Goal: Transaction & Acquisition: Purchase product/service

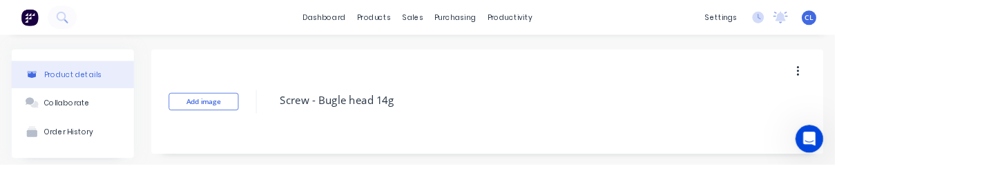
type textarea "x"
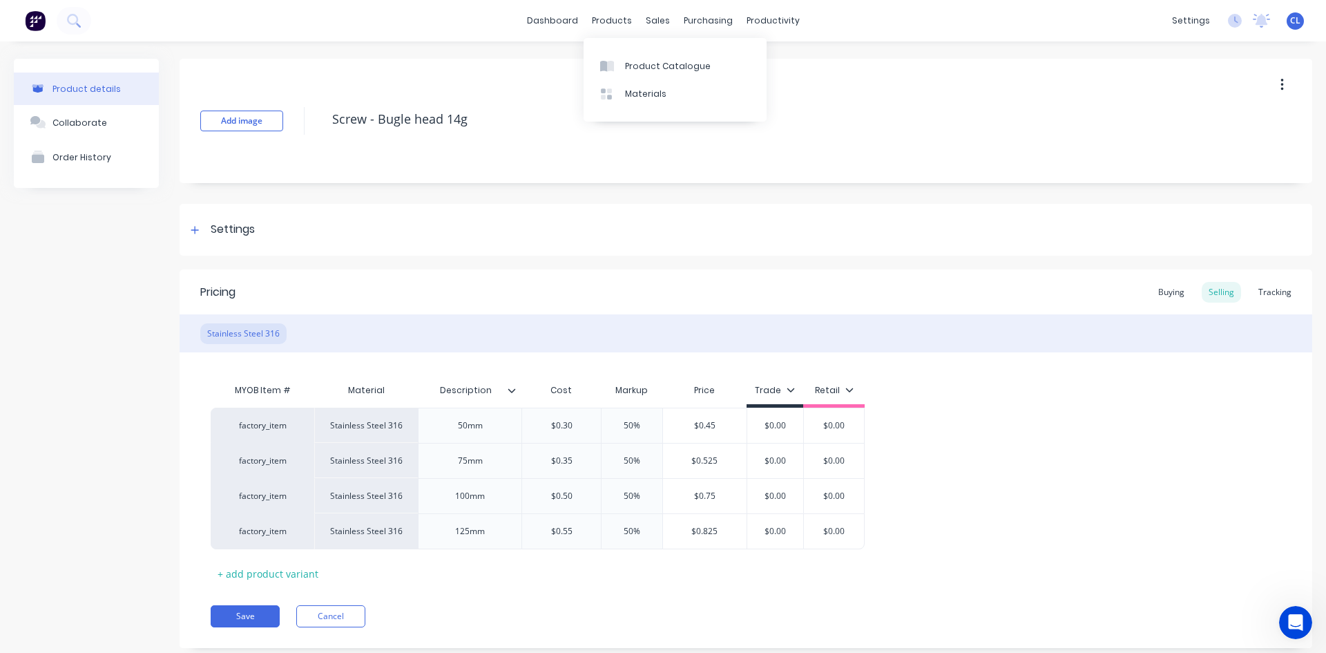
click at [624, 68] on link "Product Catalogue" at bounding box center [675, 66] width 183 height 28
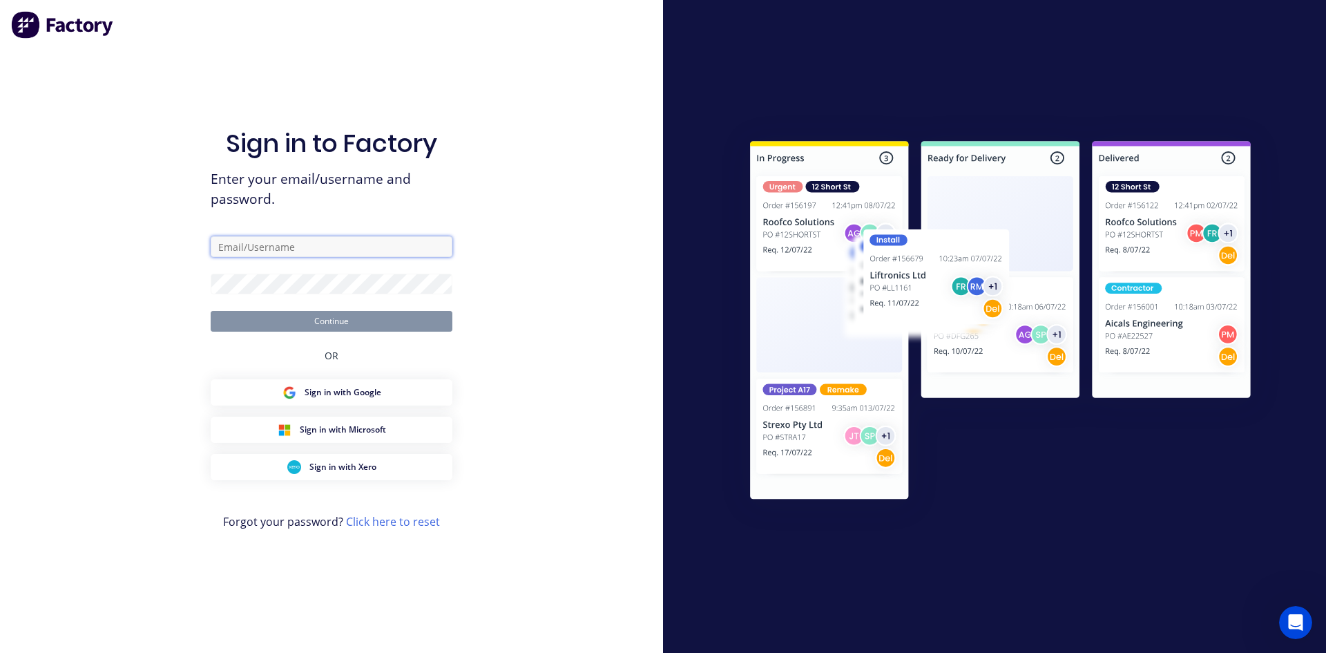
click at [269, 195] on input "text" at bounding box center [332, 246] width 242 height 21
type input "[PERSON_NAME][EMAIL_ADDRESS][DOMAIN_NAME]"
click at [318, 195] on button "Continue" at bounding box center [332, 321] width 242 height 21
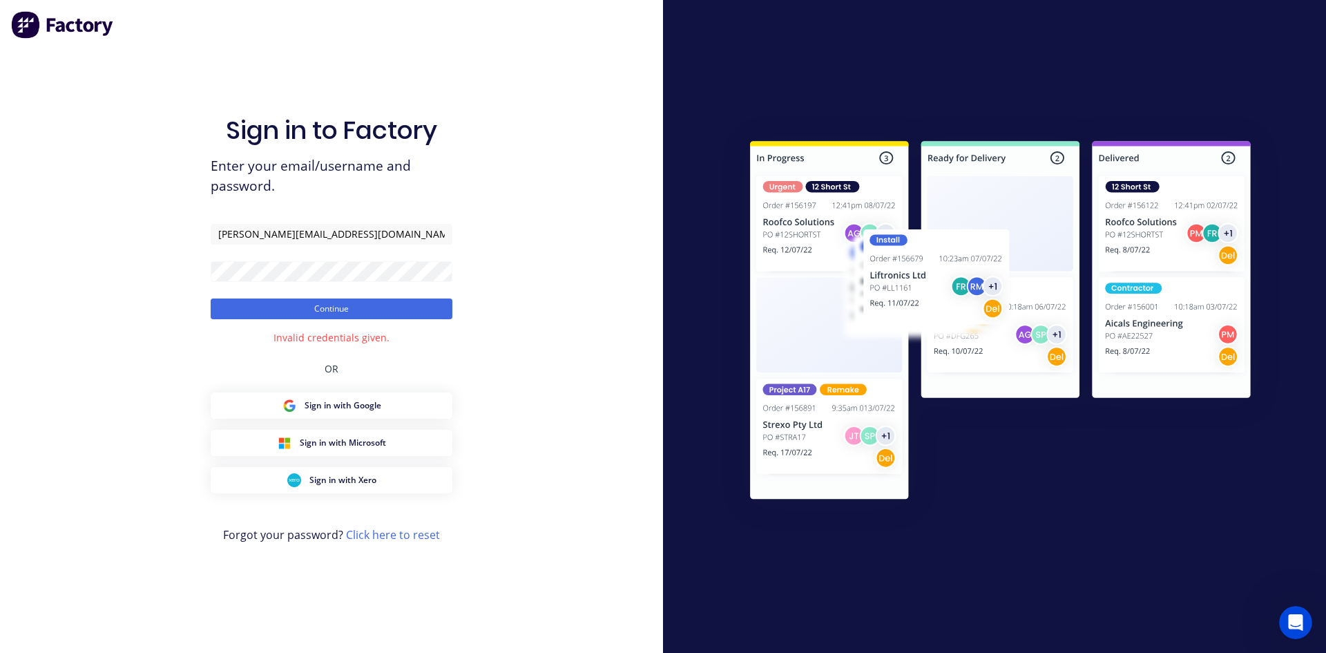
click at [323, 195] on button "Continue" at bounding box center [332, 308] width 242 height 21
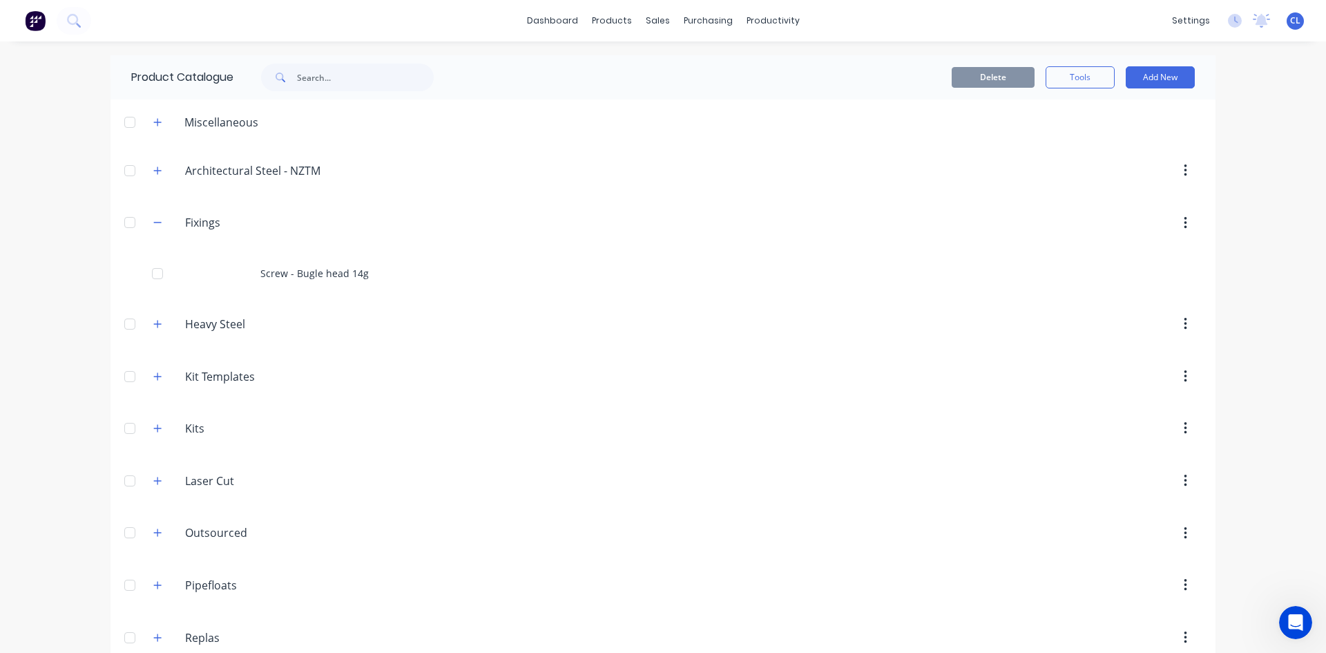
click at [153, 195] on icon "button" at bounding box center [157, 223] width 8 height 10
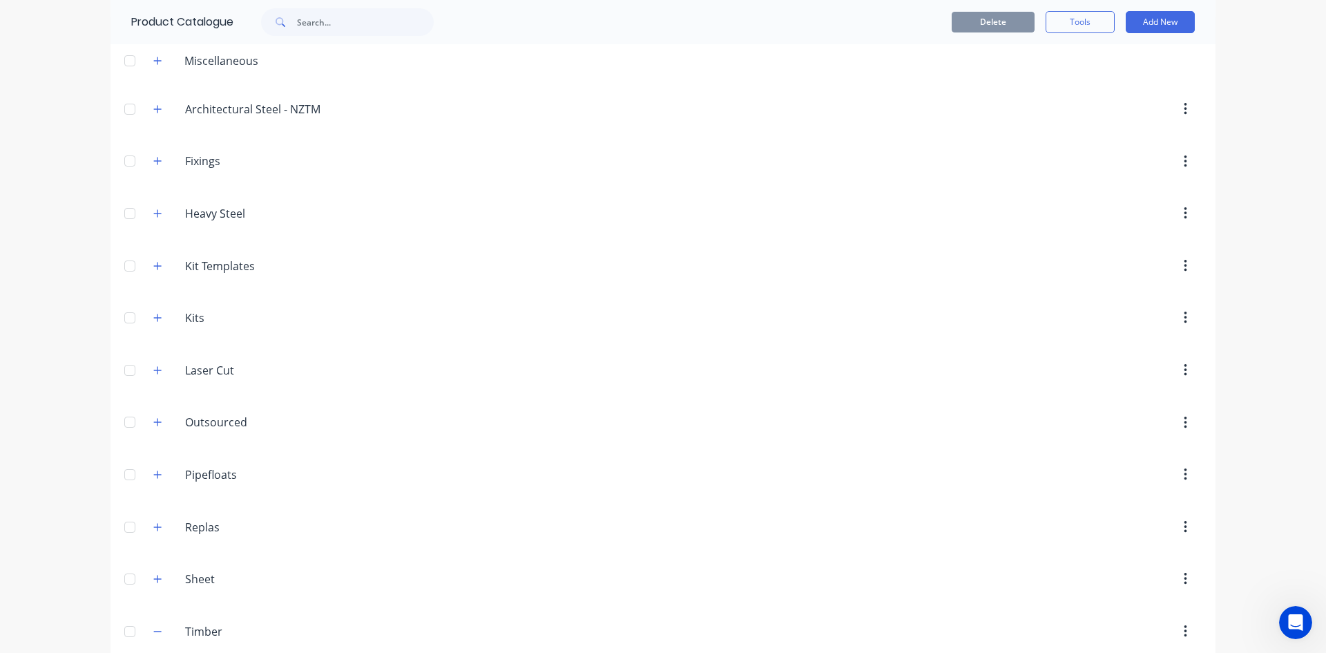
scroll to position [129, 0]
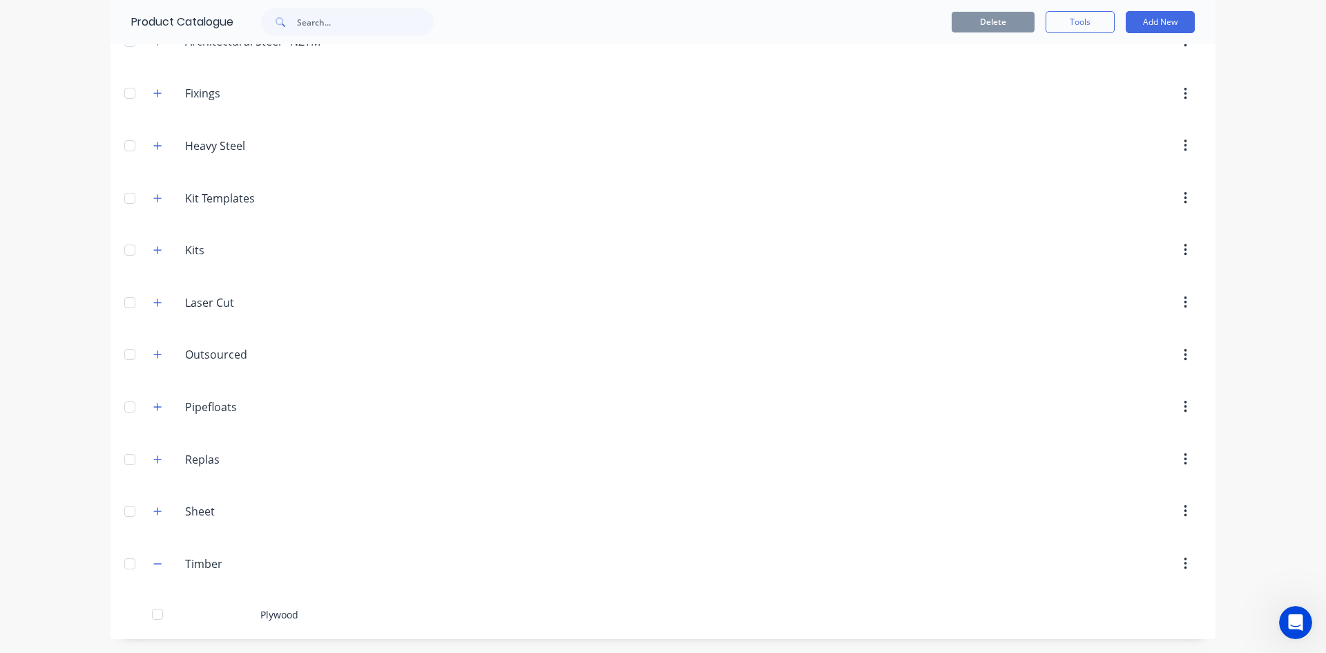
click at [154, 195] on icon "button" at bounding box center [158, 459] width 8 height 8
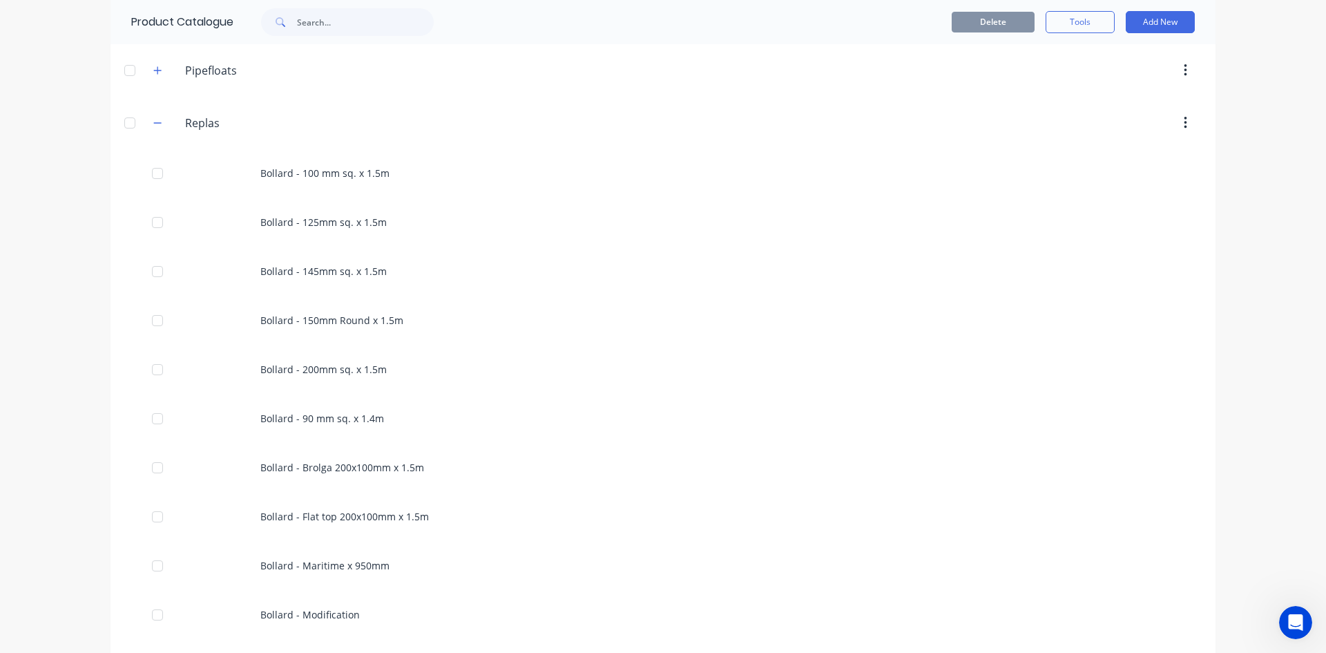
scroll to position [336, 0]
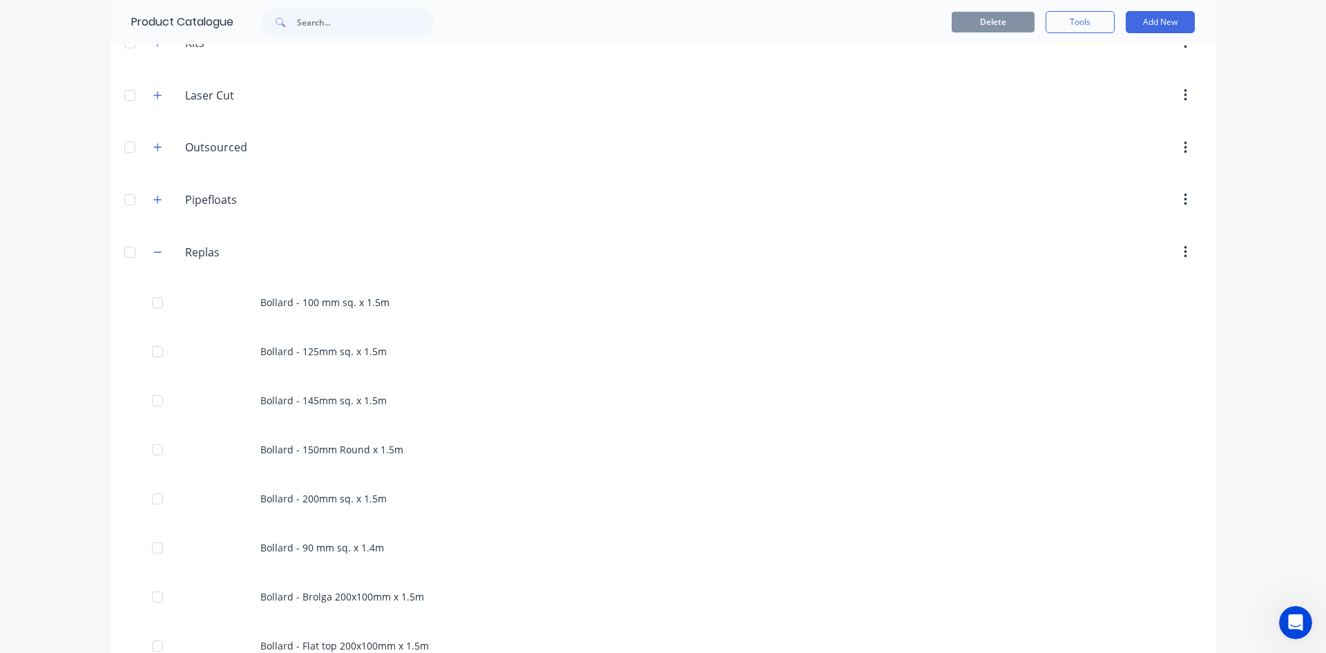
click at [313, 195] on div "Bollard - 100 mm sq. x 1.5m" at bounding box center [662, 302] width 1105 height 49
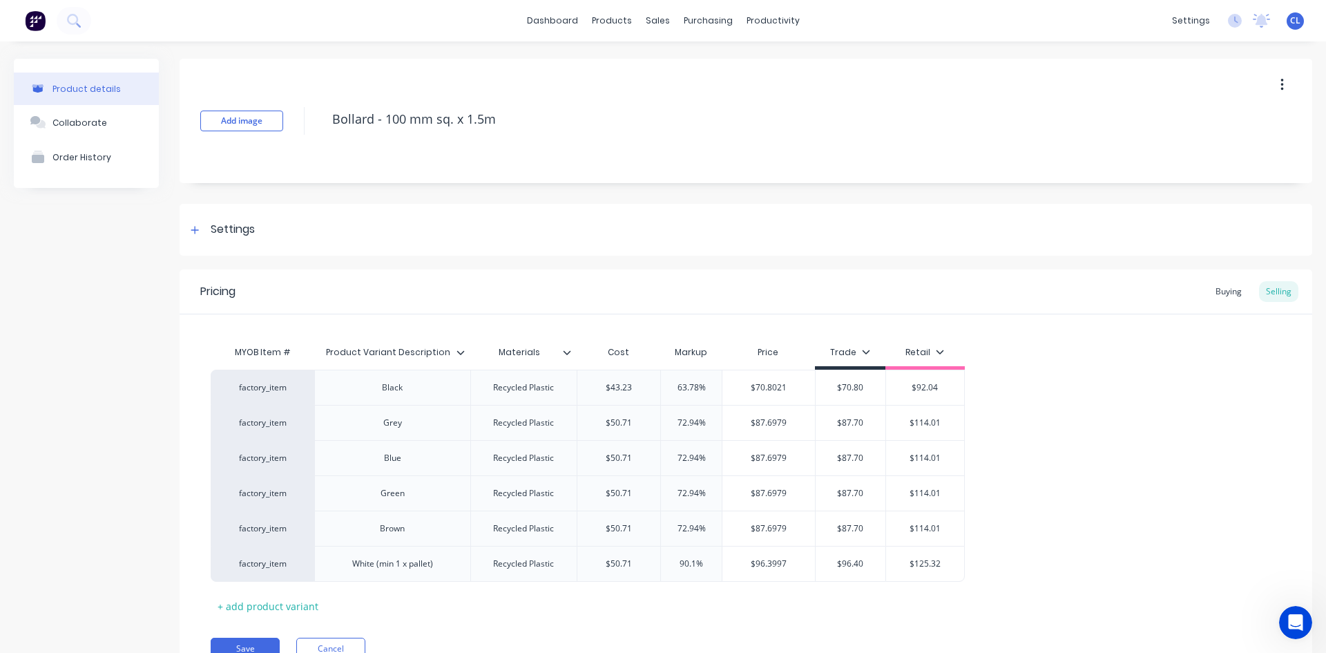
click at [990, 195] on div "Buying" at bounding box center [1229, 291] width 40 height 21
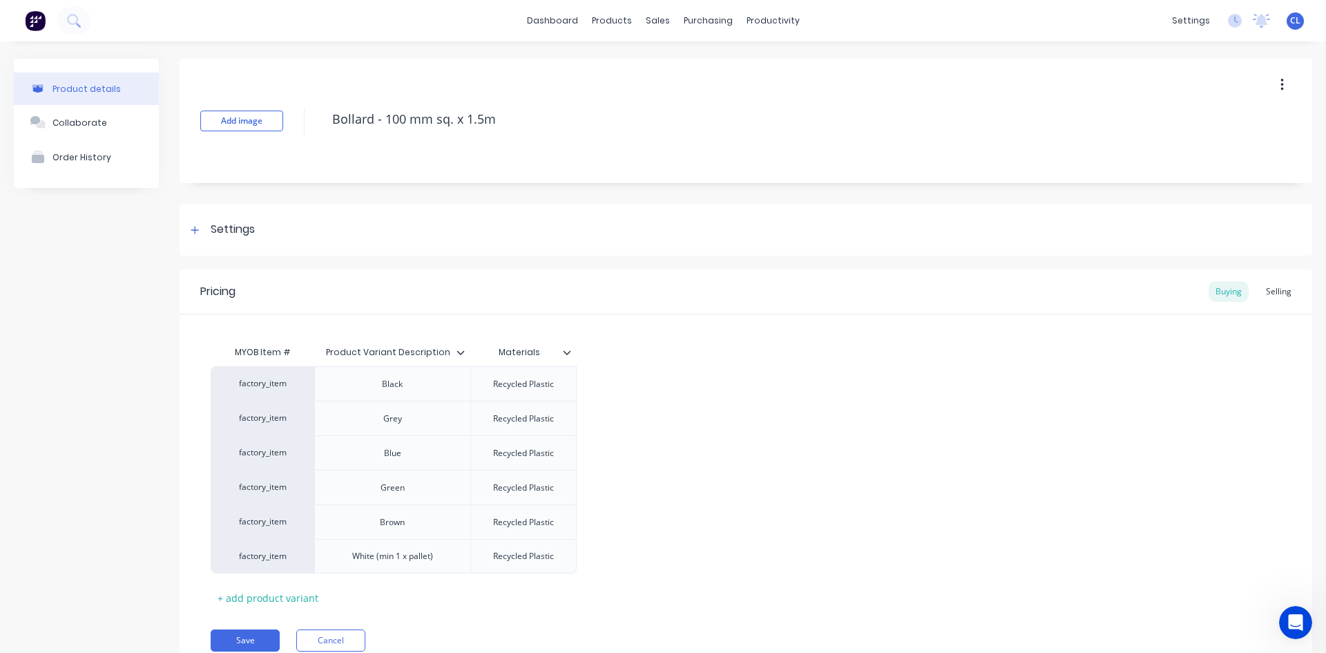
click at [990, 195] on div "Selling" at bounding box center [1278, 291] width 39 height 21
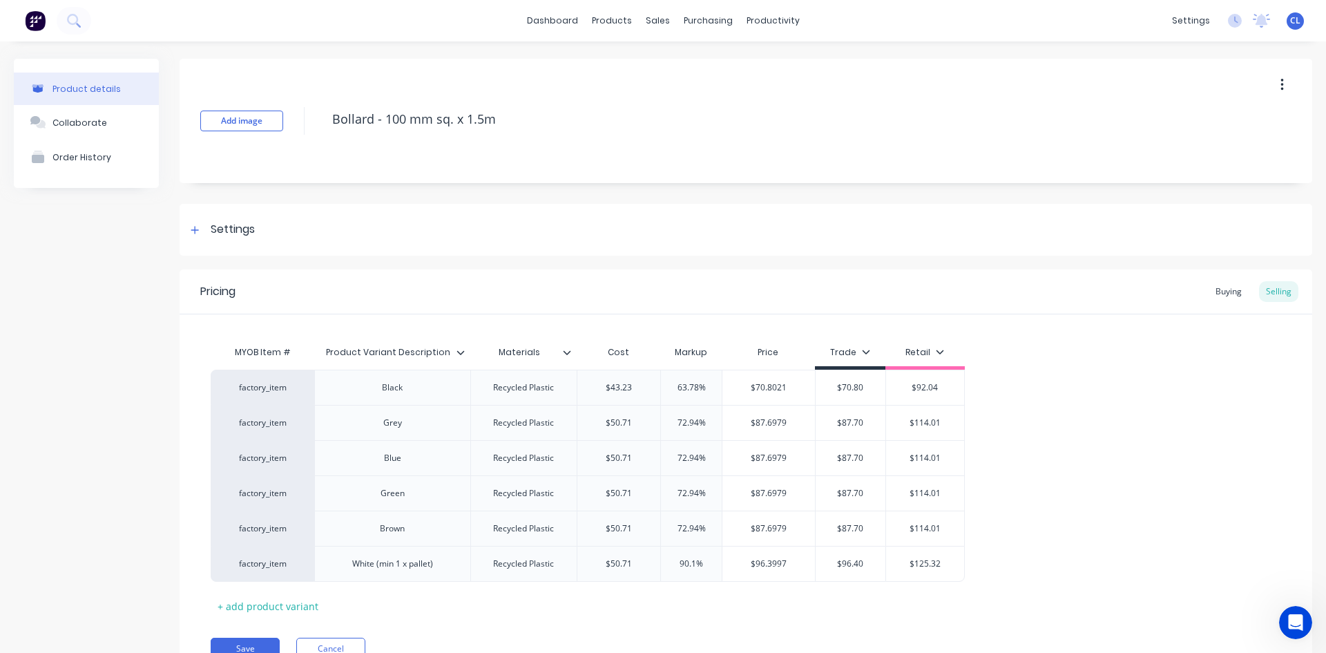
click at [990, 195] on div "Buying" at bounding box center [1229, 291] width 40 height 21
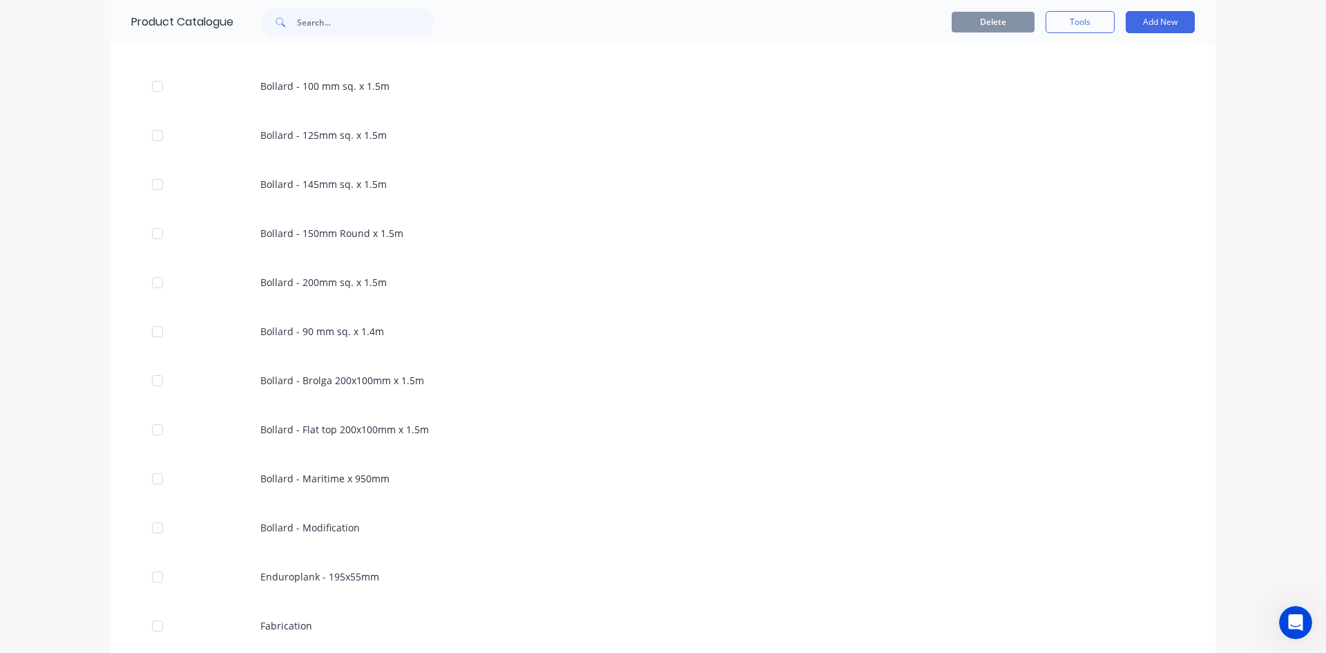
scroll to position [1105, 0]
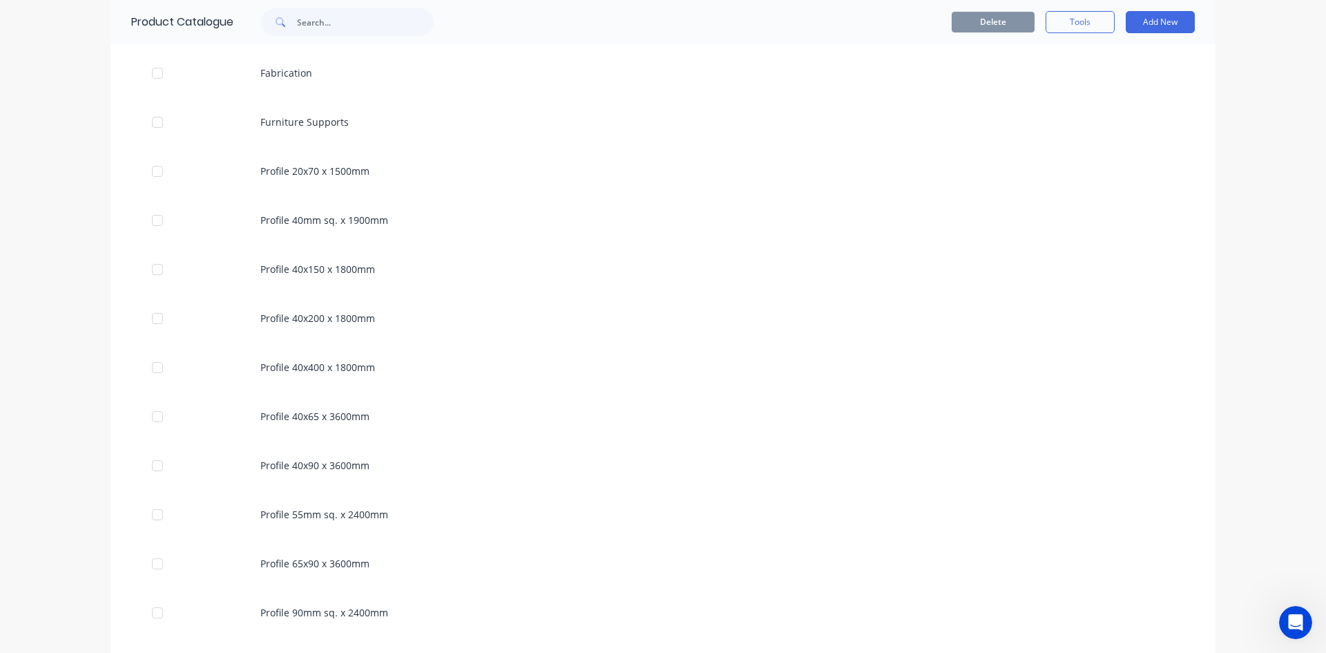
click at [289, 195] on div "Profile 40x90 x 3600mm" at bounding box center [662, 465] width 1105 height 49
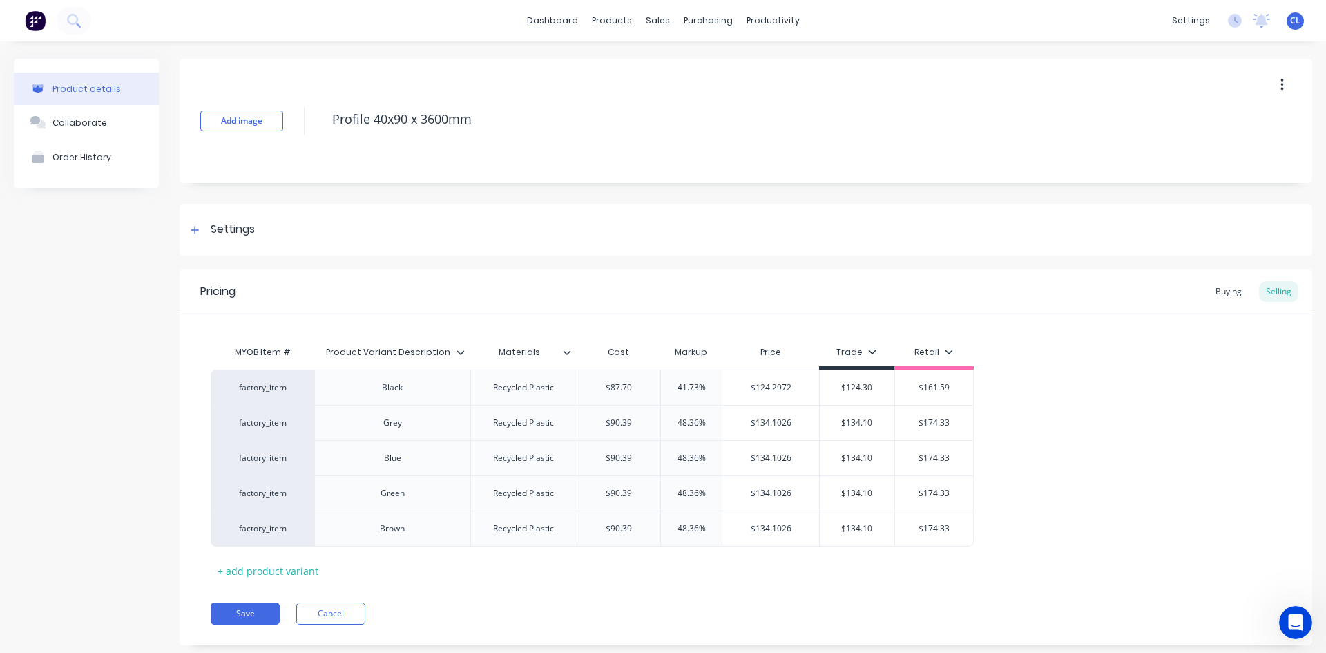
click at [990, 195] on div "Buying" at bounding box center [1229, 291] width 40 height 21
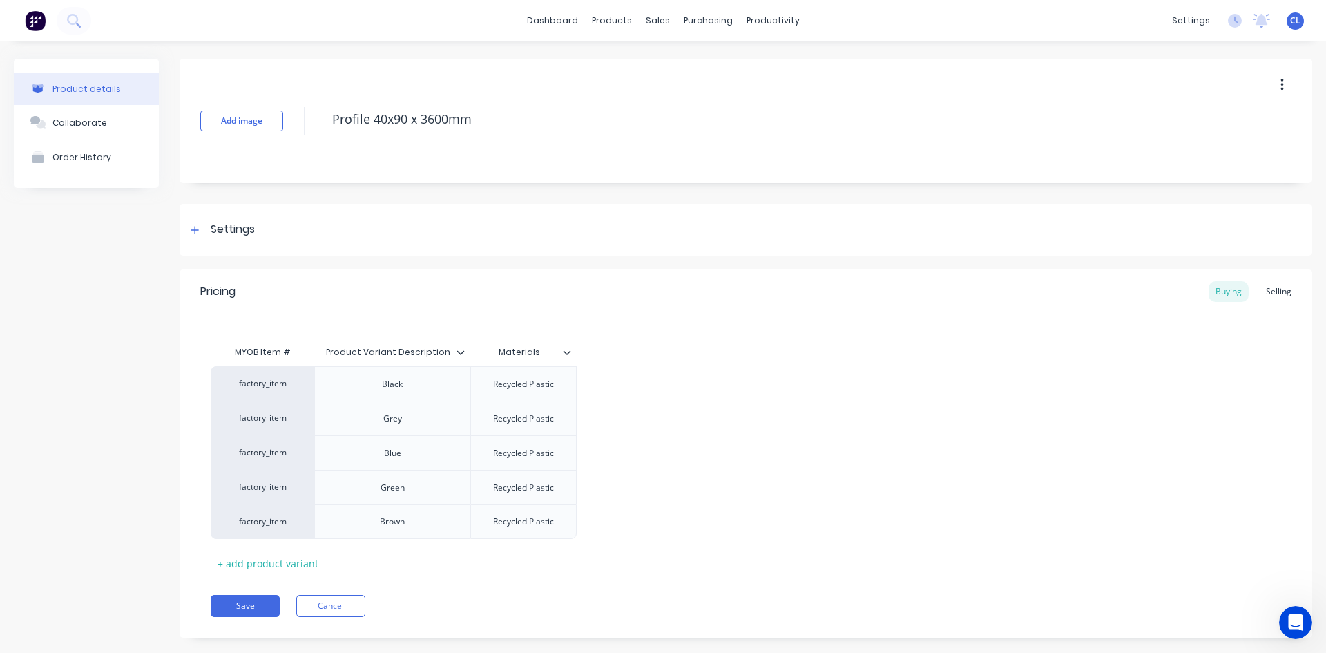
click at [198, 195] on icon at bounding box center [195, 230] width 8 height 10
type textarea "x"
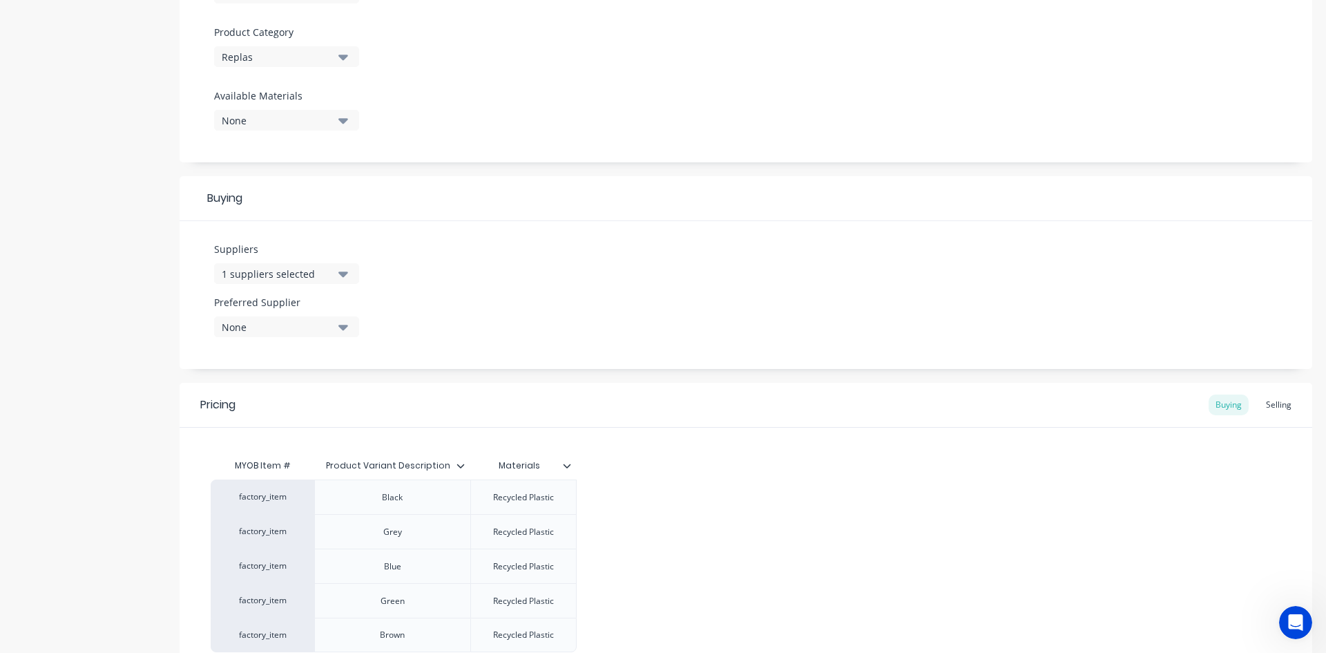
scroll to position [552, 0]
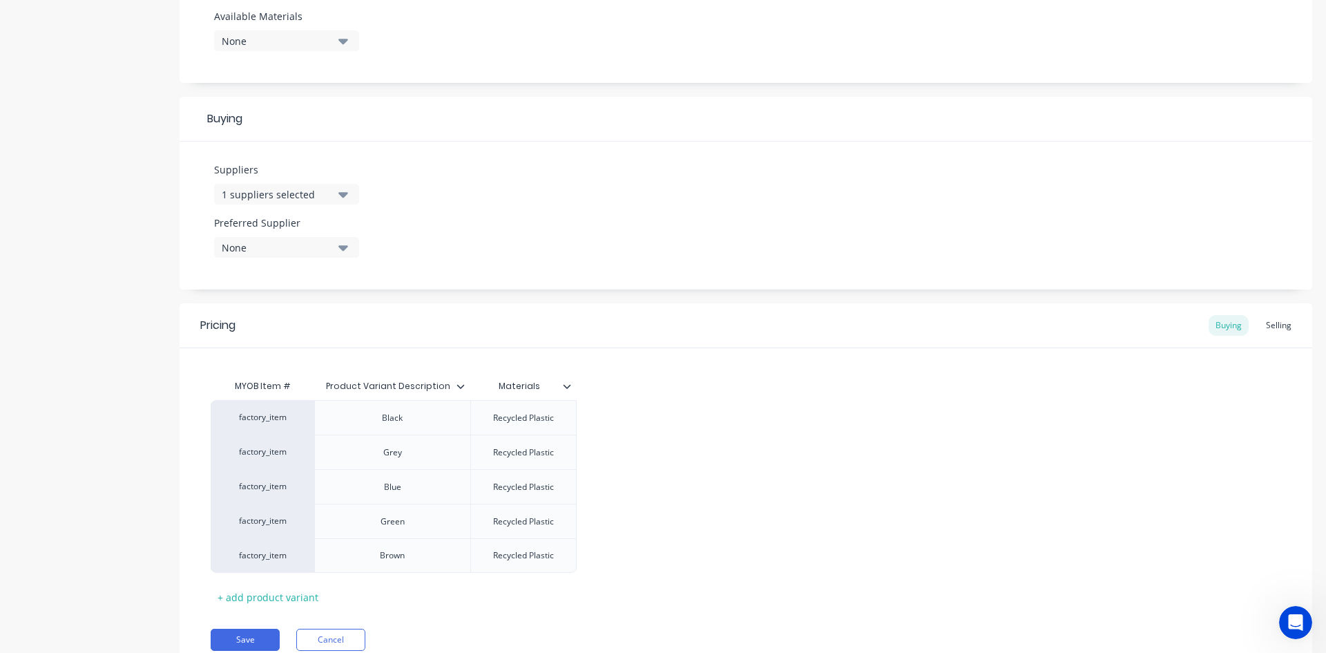
click at [343, 195] on icon "button" at bounding box center [343, 247] width 10 height 15
click at [313, 195] on Supplier "text" at bounding box center [327, 289] width 146 height 28
type Supplier "r"
click at [345, 193] on icon "button" at bounding box center [343, 195] width 10 height 6
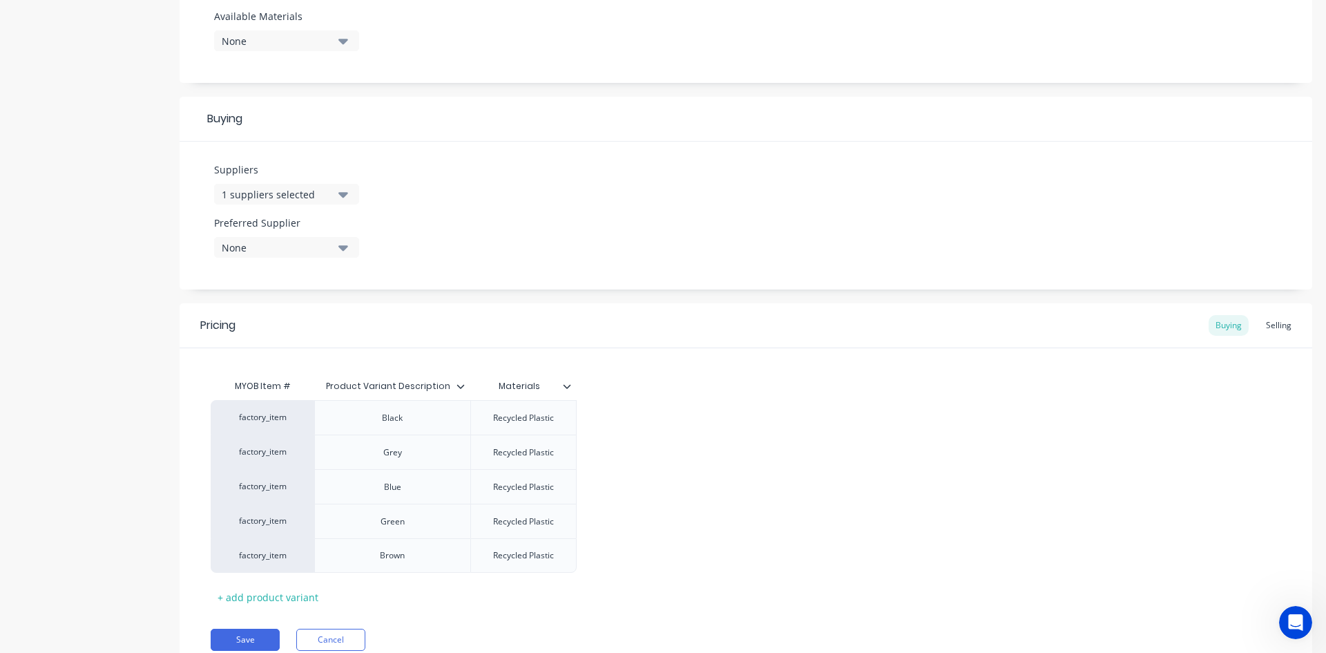
click at [345, 193] on icon "button" at bounding box center [343, 195] width 10 height 6
click at [283, 195] on input "text" at bounding box center [327, 236] width 146 height 28
type input "R"
click at [336, 156] on div "Suppliers 1 suppliers selected Mitre 10 Mega Preferred Supplier None No options…" at bounding box center [746, 216] width 1133 height 148
click at [264, 192] on div "1 suppliers selected" at bounding box center [277, 194] width 110 height 15
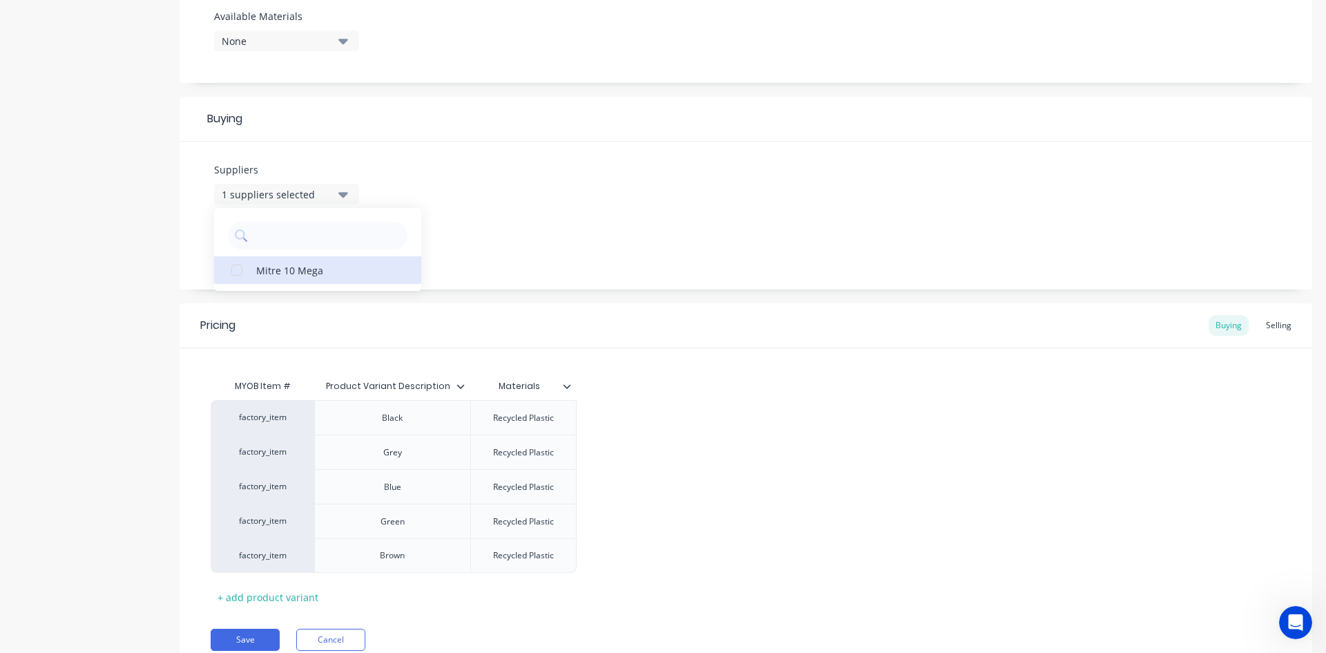
click at [280, 195] on div "Mitre 10 Mega" at bounding box center [325, 269] width 138 height 15
type textarea "x"
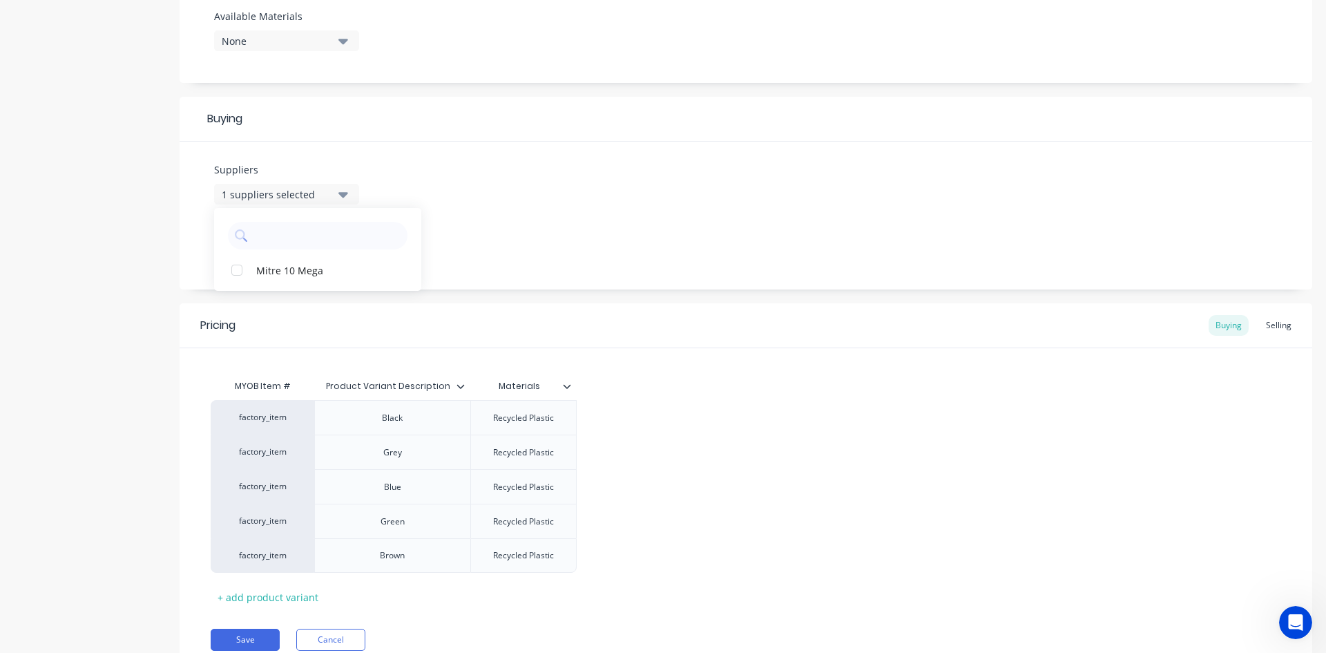
click at [345, 191] on icon "button" at bounding box center [343, 193] width 10 height 15
click at [324, 191] on div "1 suppliers selected" at bounding box center [277, 194] width 110 height 15
click at [361, 195] on input "text" at bounding box center [327, 236] width 146 height 28
type input "a"
type input "p"
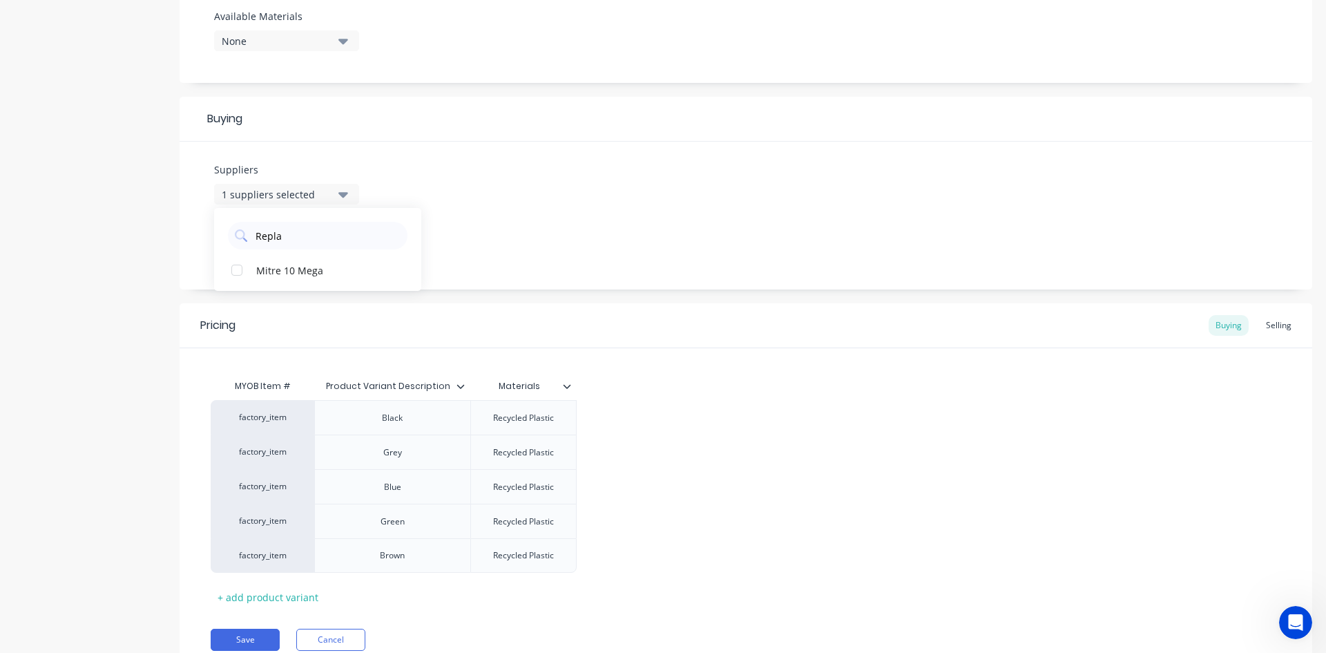
type input "Replas"
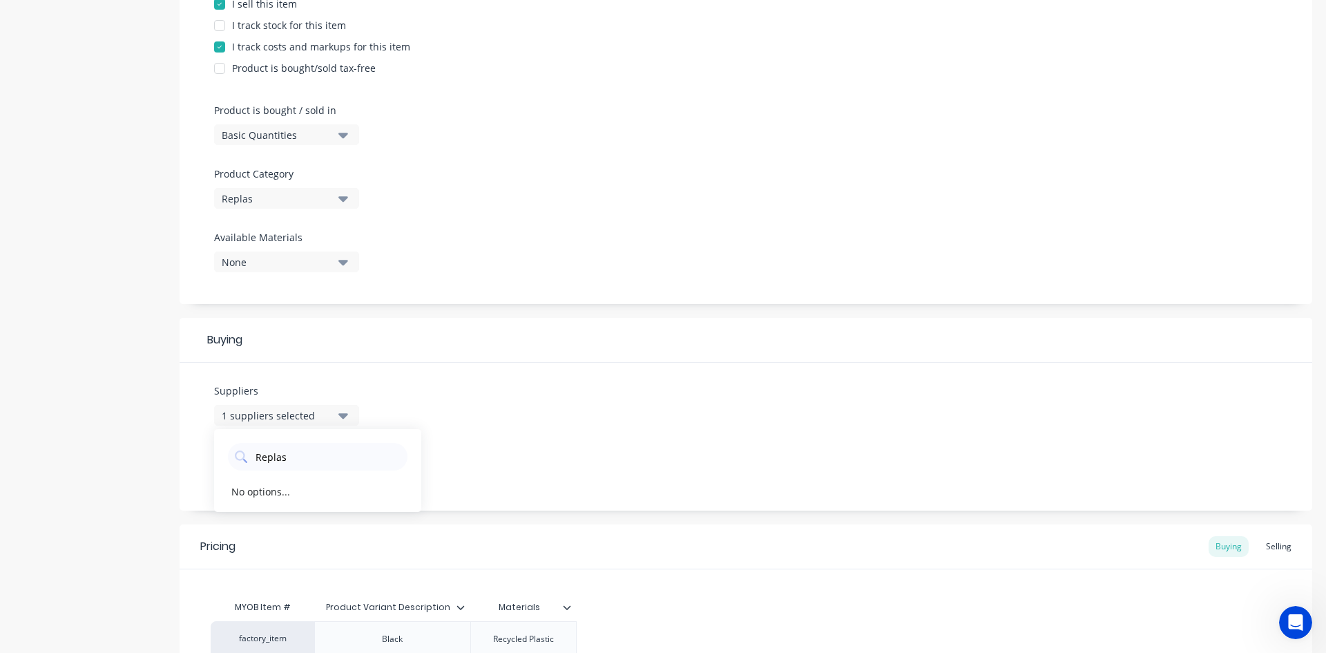
scroll to position [345, 0]
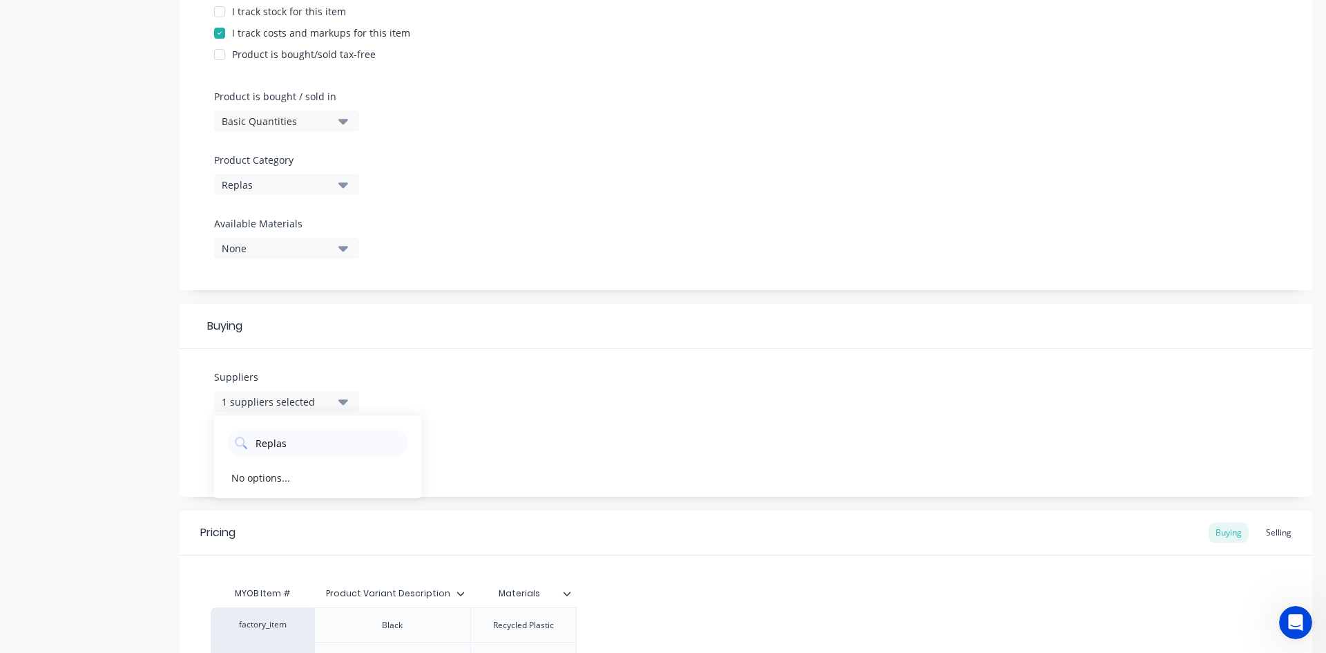
drag, startPoint x: 307, startPoint y: 443, endPoint x: 204, endPoint y: 453, distance: 103.4
click at [204, 195] on div "Suppliers 1 suppliers selected Replas No options... Preferred Supplier None No …" at bounding box center [746, 423] width 1133 height 148
click at [597, 195] on div "Suppliers 1 suppliers selected Replas No options... Preferred Supplier None No …" at bounding box center [746, 423] width 1133 height 148
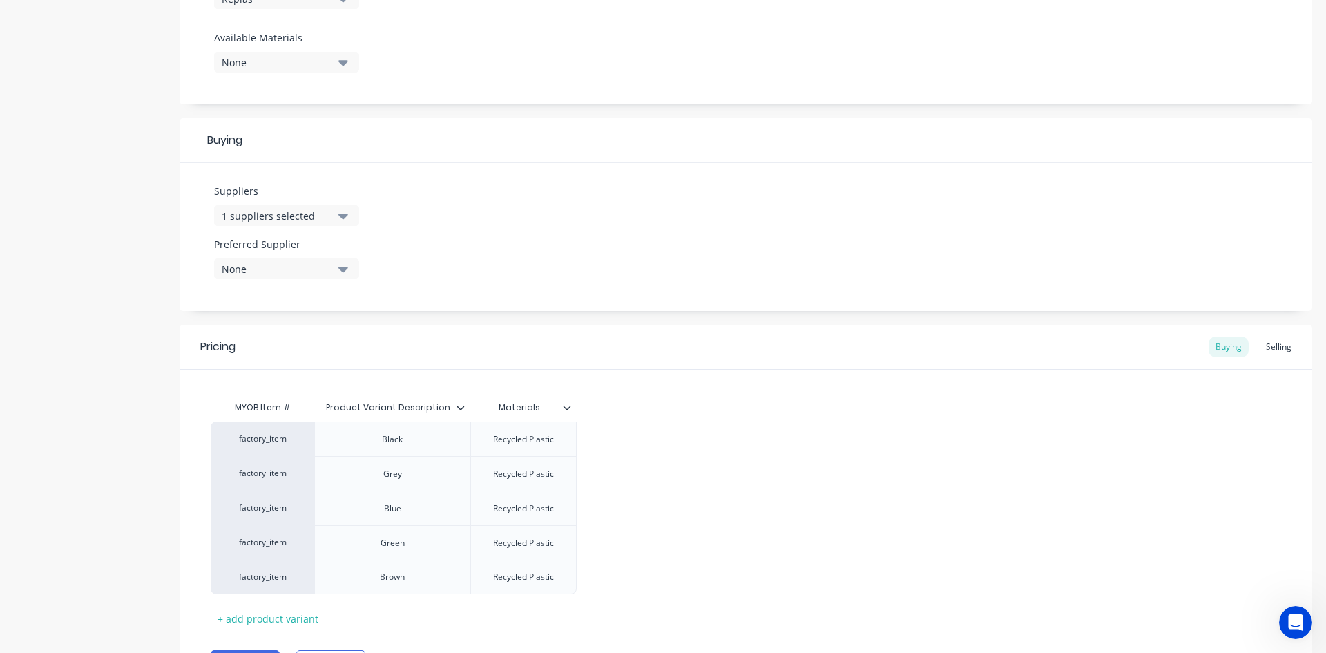
scroll to position [609, 0]
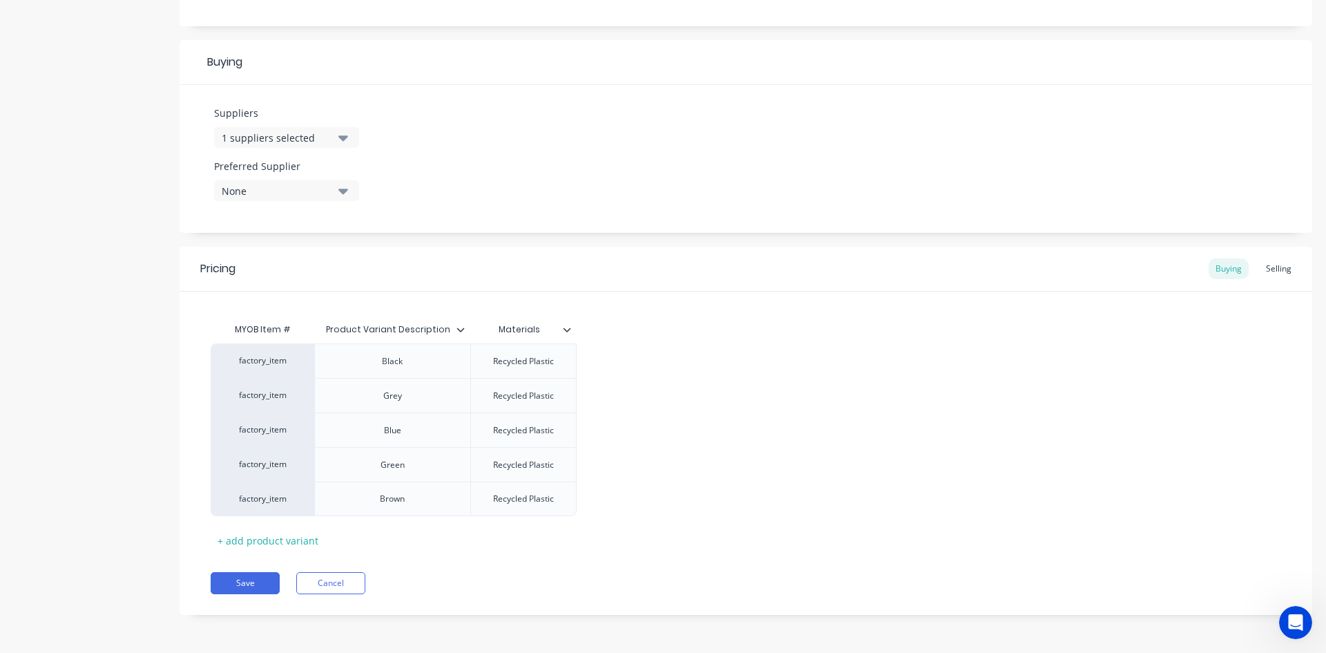
click at [849, 195] on div "factory_item Black Recycled Plastic factory_item Grey Recycled Plastic factory_…" at bounding box center [746, 429] width 1070 height 173
click at [336, 195] on button "Cancel" at bounding box center [330, 583] width 69 height 22
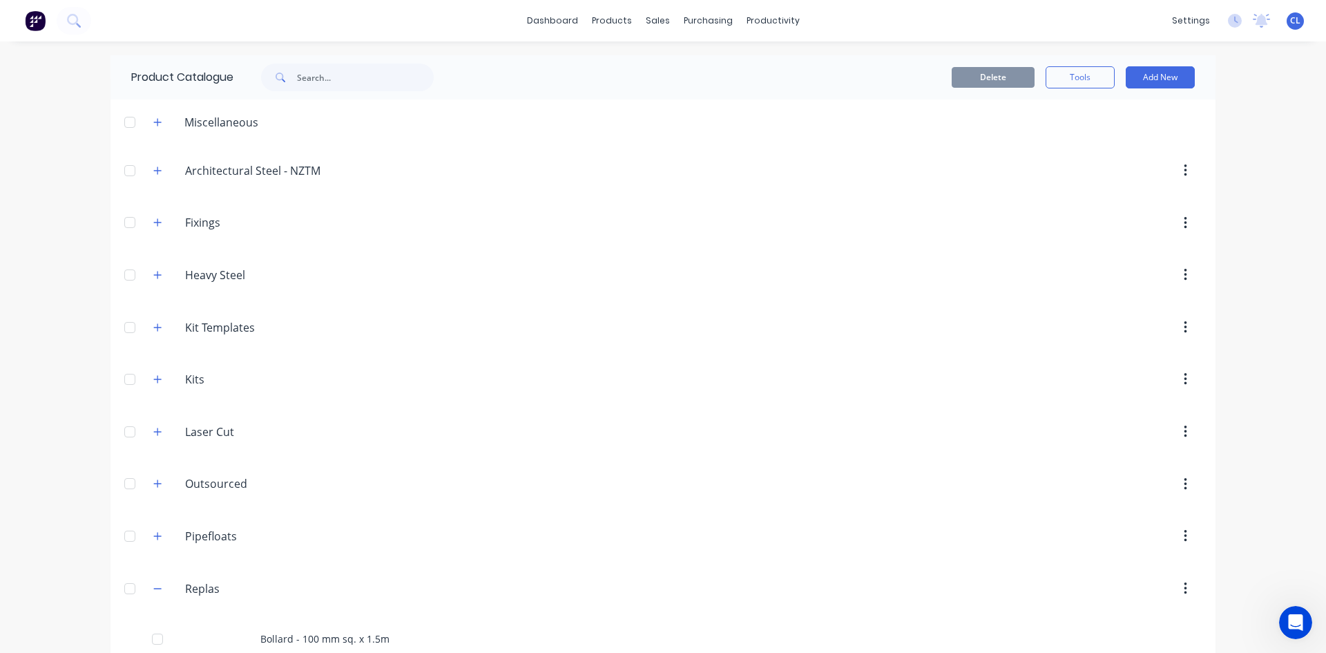
scroll to position [483, 0]
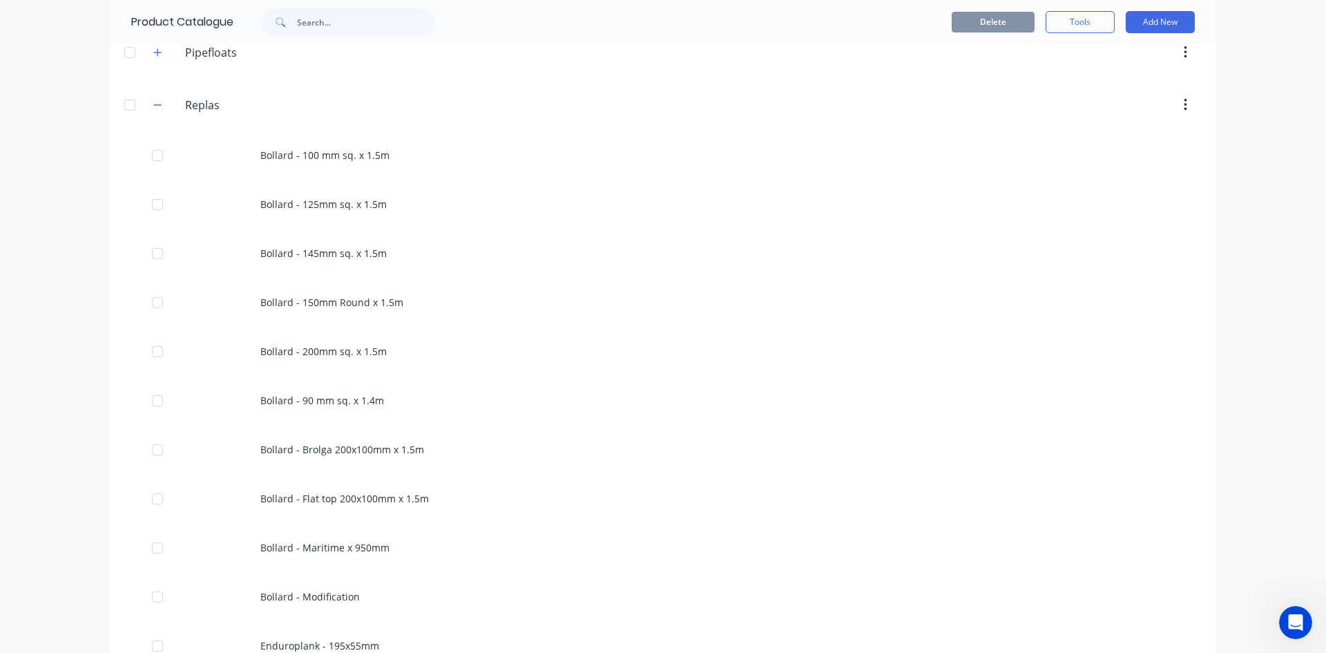
click at [154, 105] on icon "button" at bounding box center [158, 104] width 8 height 1
